Goal: Find specific page/section: Find specific page/section

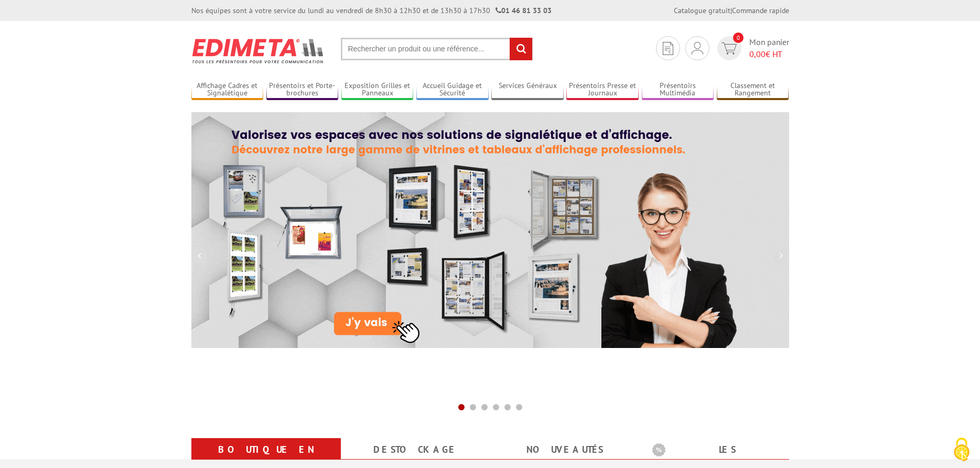
click at [377, 42] on input "text" at bounding box center [437, 49] width 192 height 23
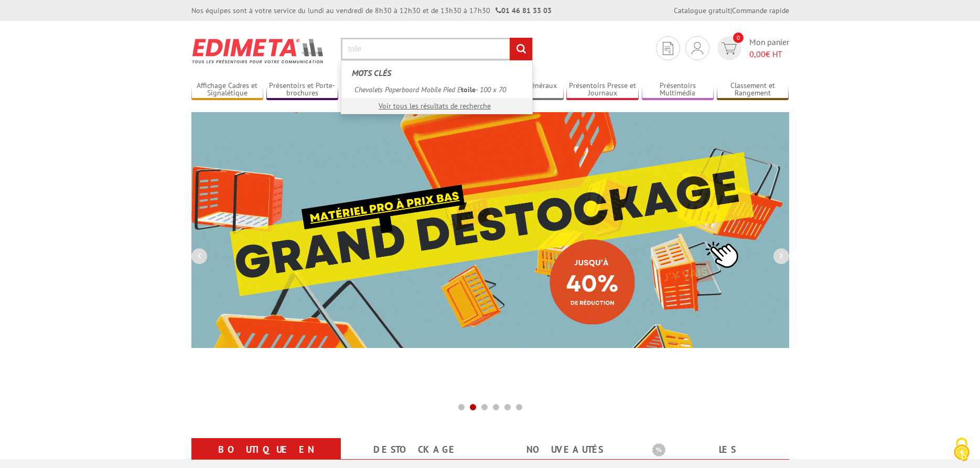
type input "toile"
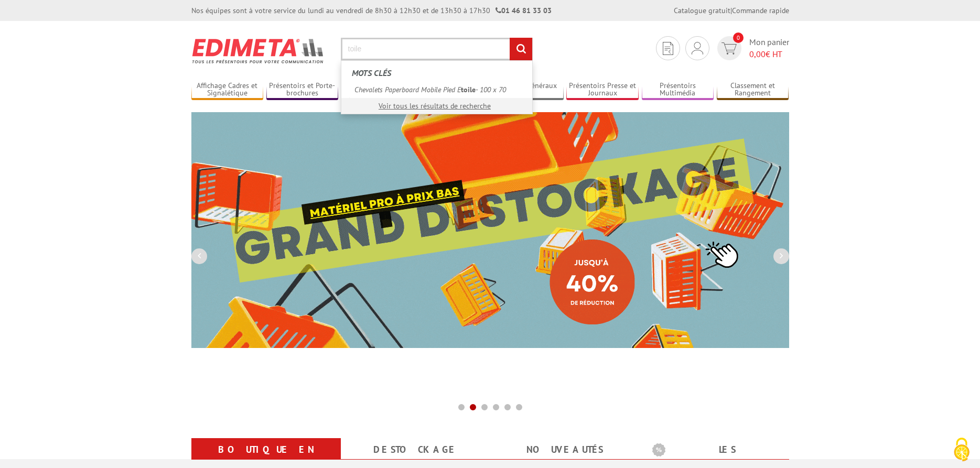
click at [510, 38] on input "rechercher" at bounding box center [521, 49] width 23 height 23
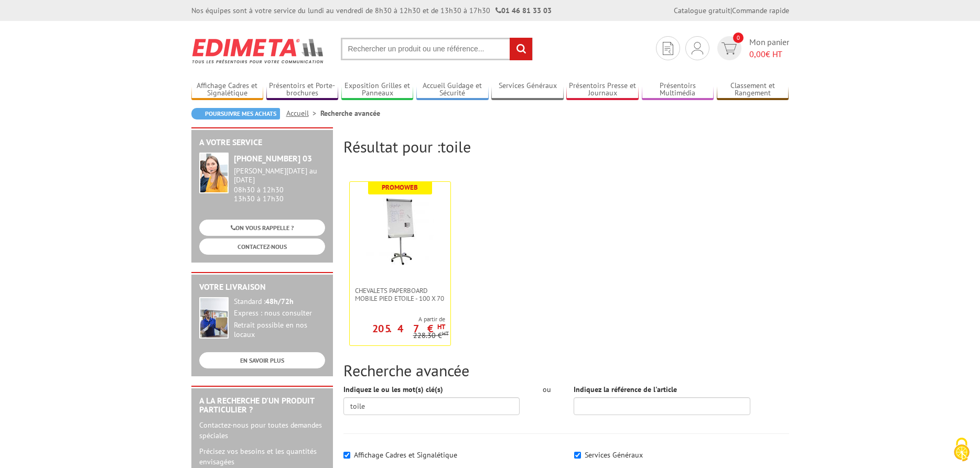
click at [416, 47] on input "text" at bounding box center [437, 49] width 192 height 23
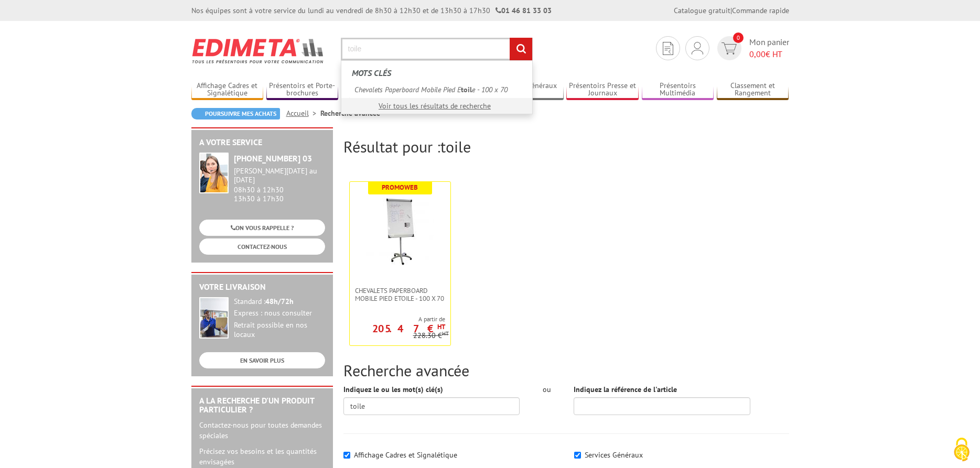
type input "toile"
drag, startPoint x: 375, startPoint y: 48, endPoint x: 310, endPoint y: 50, distance: 65.1
click at [341, 50] on input "toile" at bounding box center [437, 49] width 192 height 23
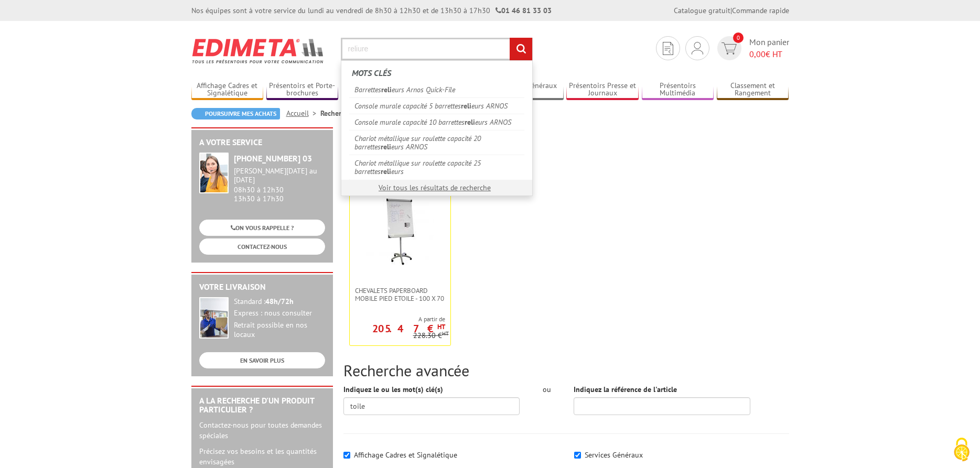
type input "reliure"
click at [510, 38] on input "rechercher" at bounding box center [521, 49] width 23 height 23
